Goal: Find specific page/section: Find specific page/section

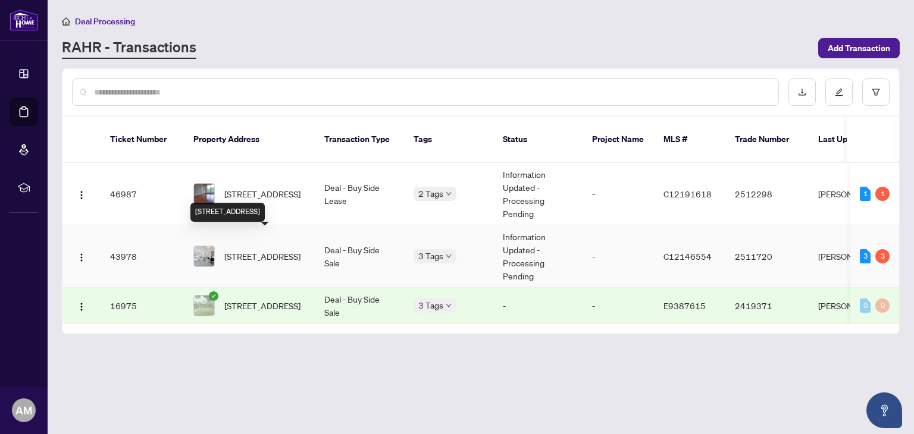
click at [253, 250] on span "[STREET_ADDRESS]" at bounding box center [262, 256] width 76 height 13
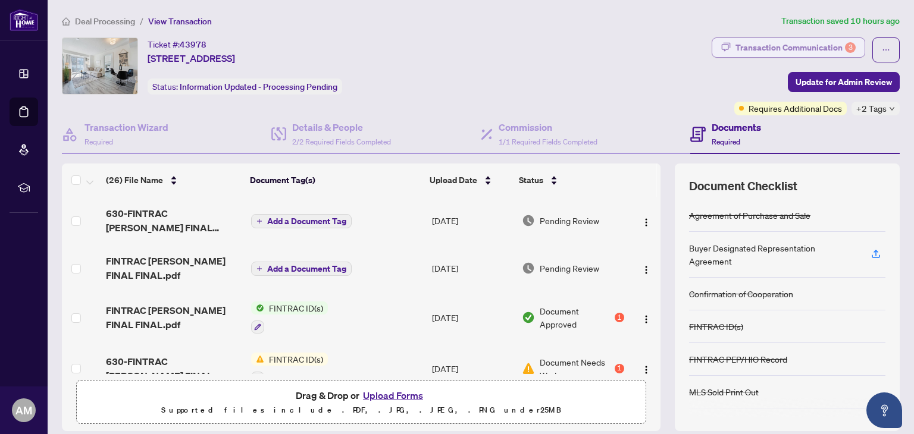
click at [755, 49] on div "Transaction Communication 3" at bounding box center [796, 47] width 120 height 19
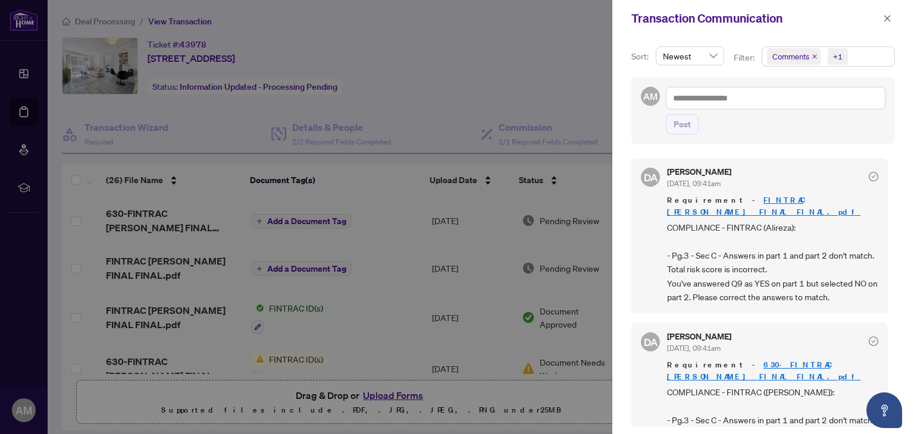
drag, startPoint x: 391, startPoint y: 281, endPoint x: 393, endPoint y: 287, distance: 6.2
click at [393, 287] on div at bounding box center [457, 217] width 914 height 434
click at [888, 22] on icon "close" at bounding box center [887, 18] width 8 height 8
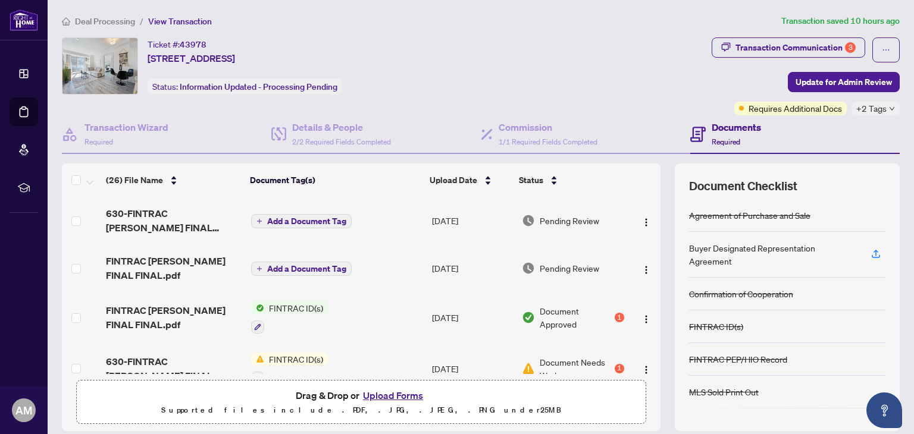
click at [102, 22] on span "Deal Processing" at bounding box center [105, 21] width 60 height 11
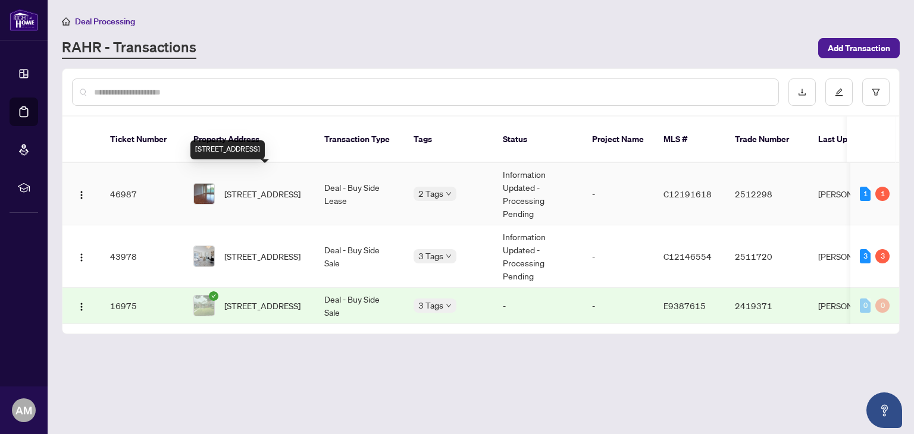
click at [254, 187] on span "[STREET_ADDRESS]" at bounding box center [262, 193] width 76 height 13
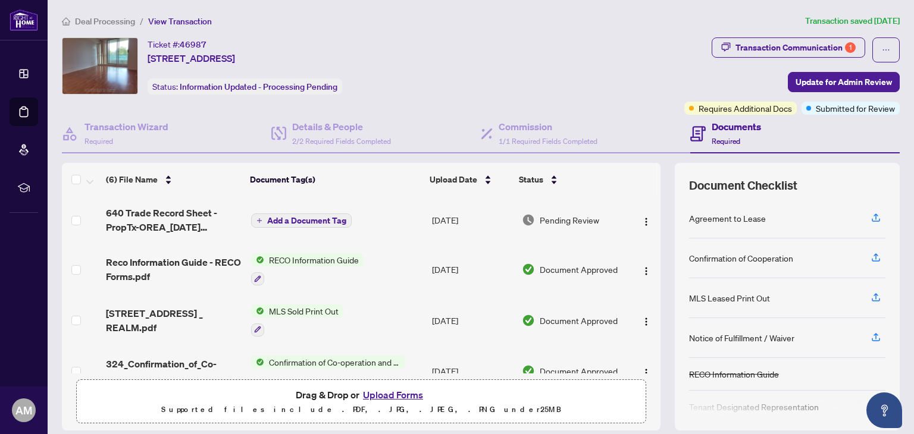
click at [549, 48] on div "Ticket #: 46987 [STREET_ADDRESS] Status: Information Updated - Processing Pendi…" at bounding box center [371, 65] width 618 height 57
